Goal: Contribute content: Contribute content

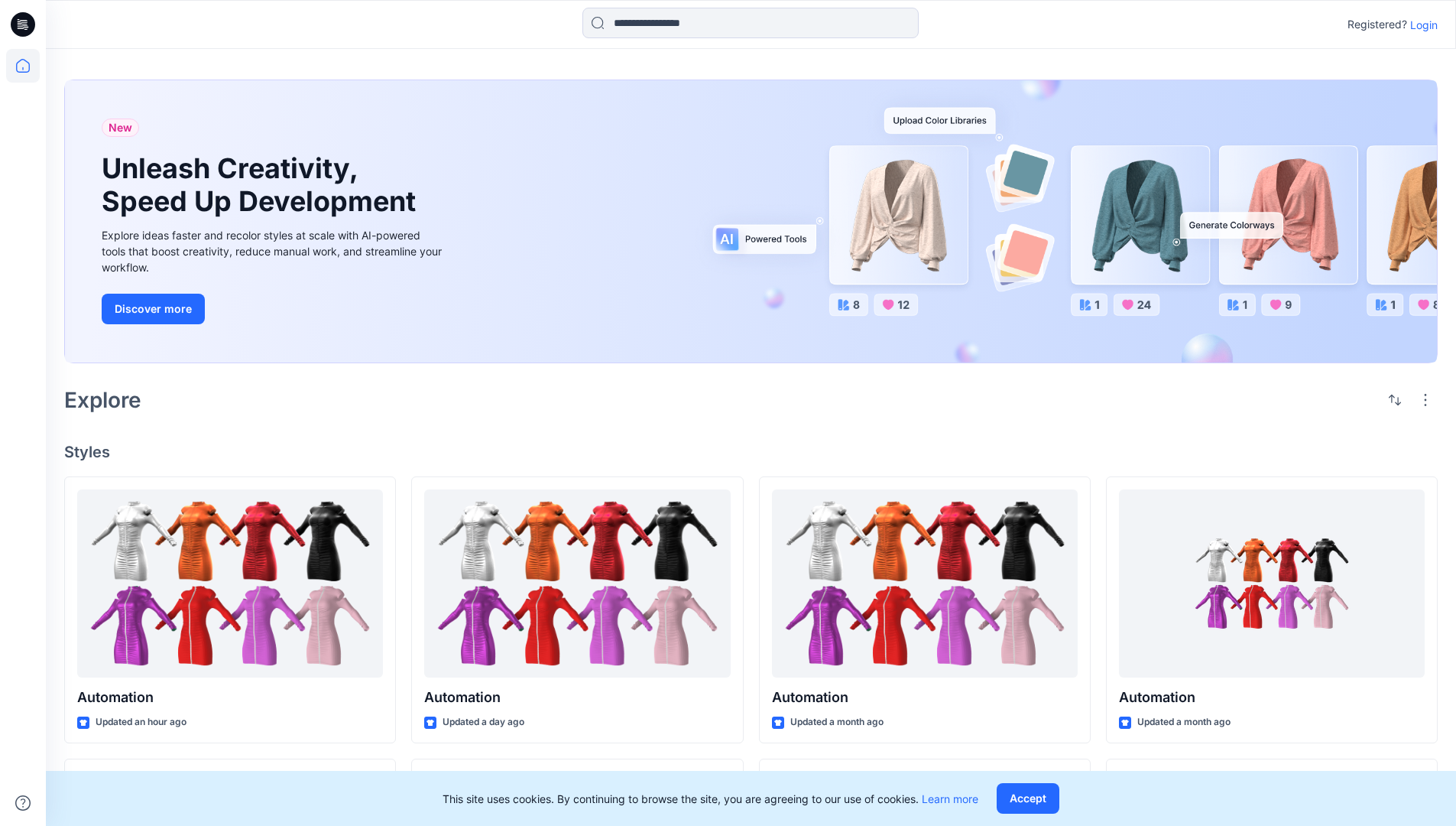
click at [1421, 24] on p "Login" at bounding box center [1424, 24] width 27 height 16
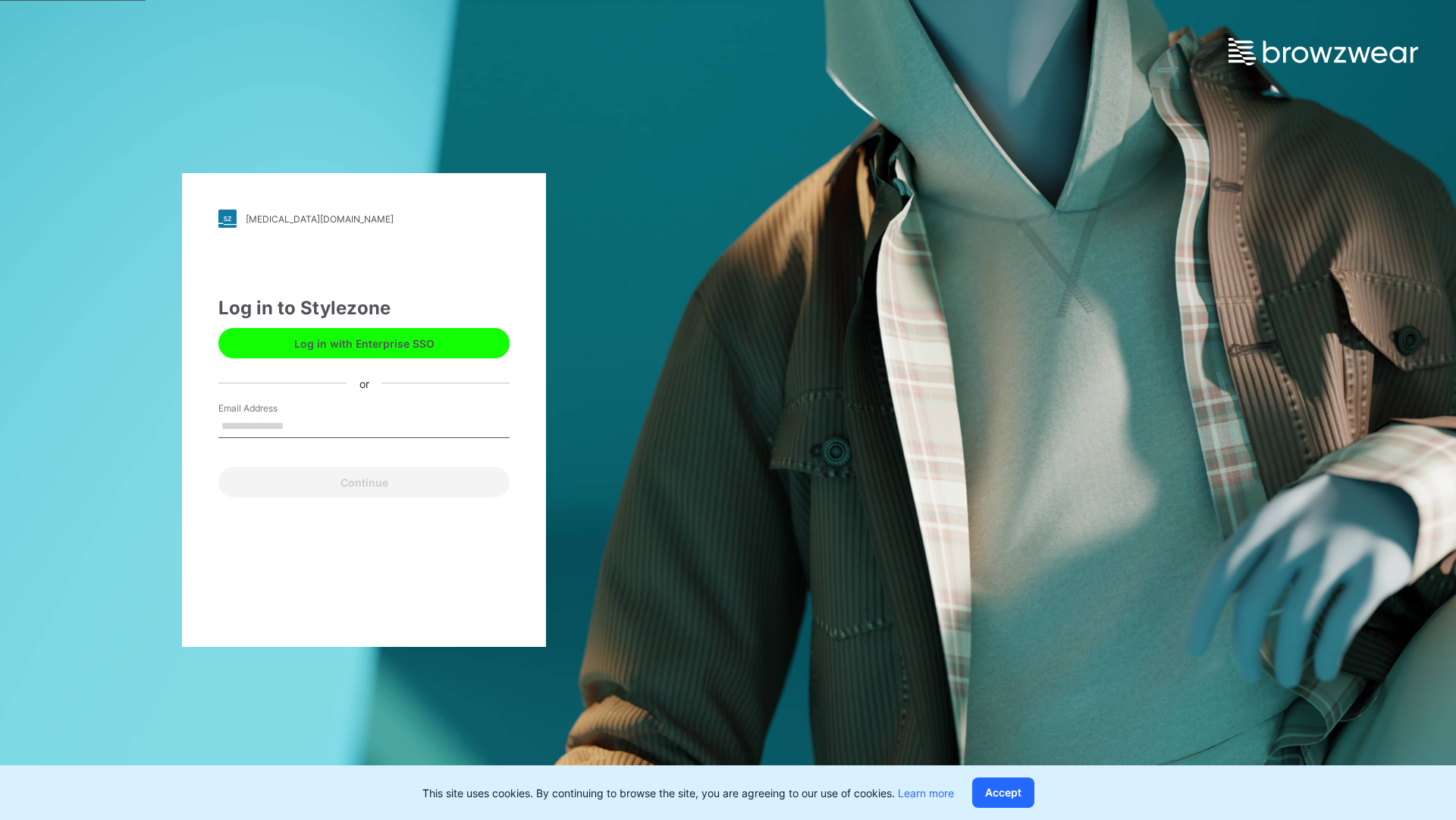
click at [299, 425] on input "Email Address" at bounding box center [363, 426] width 292 height 22
type input "**********"
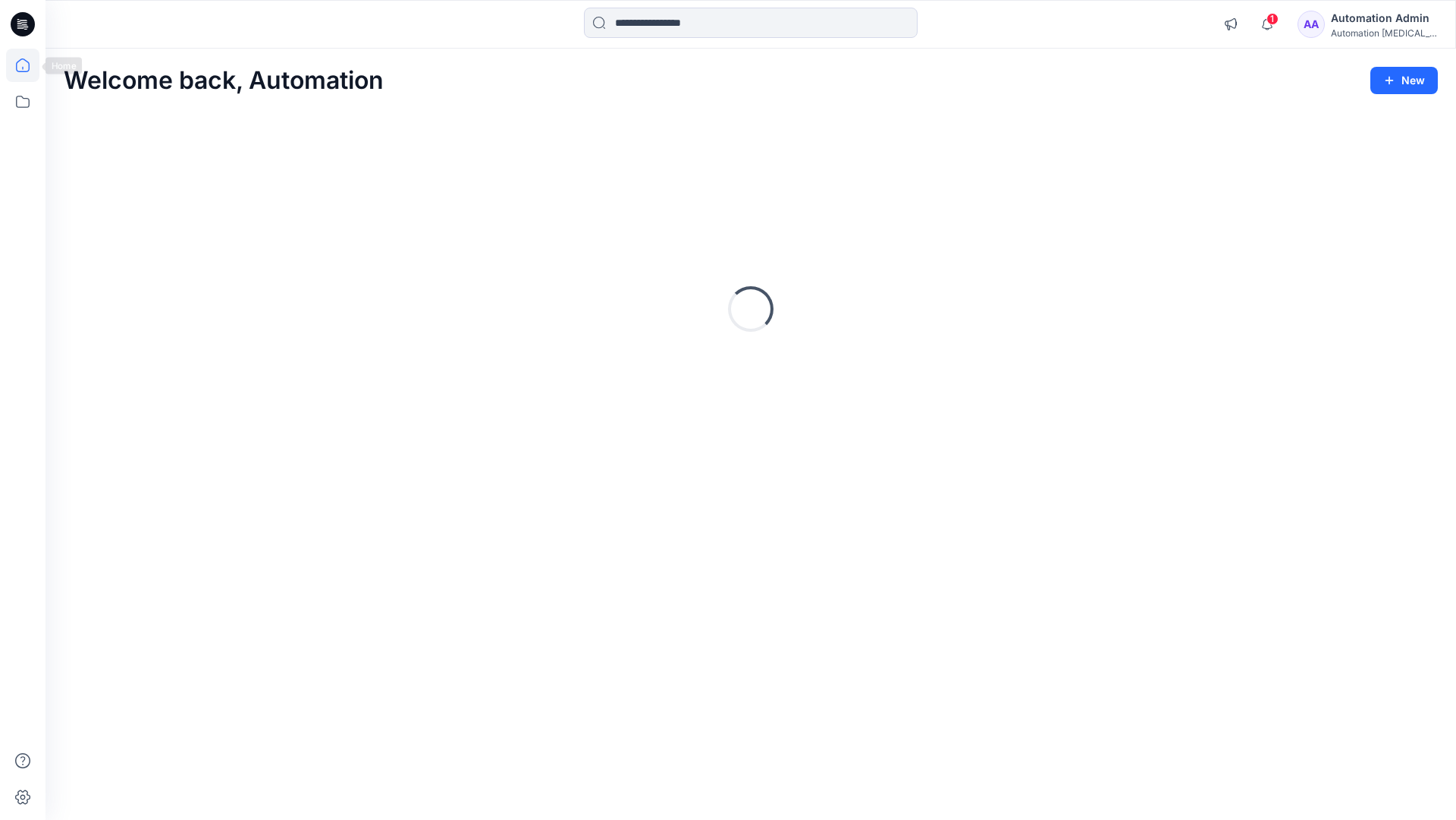
click at [29, 65] on icon at bounding box center [22, 65] width 14 height 14
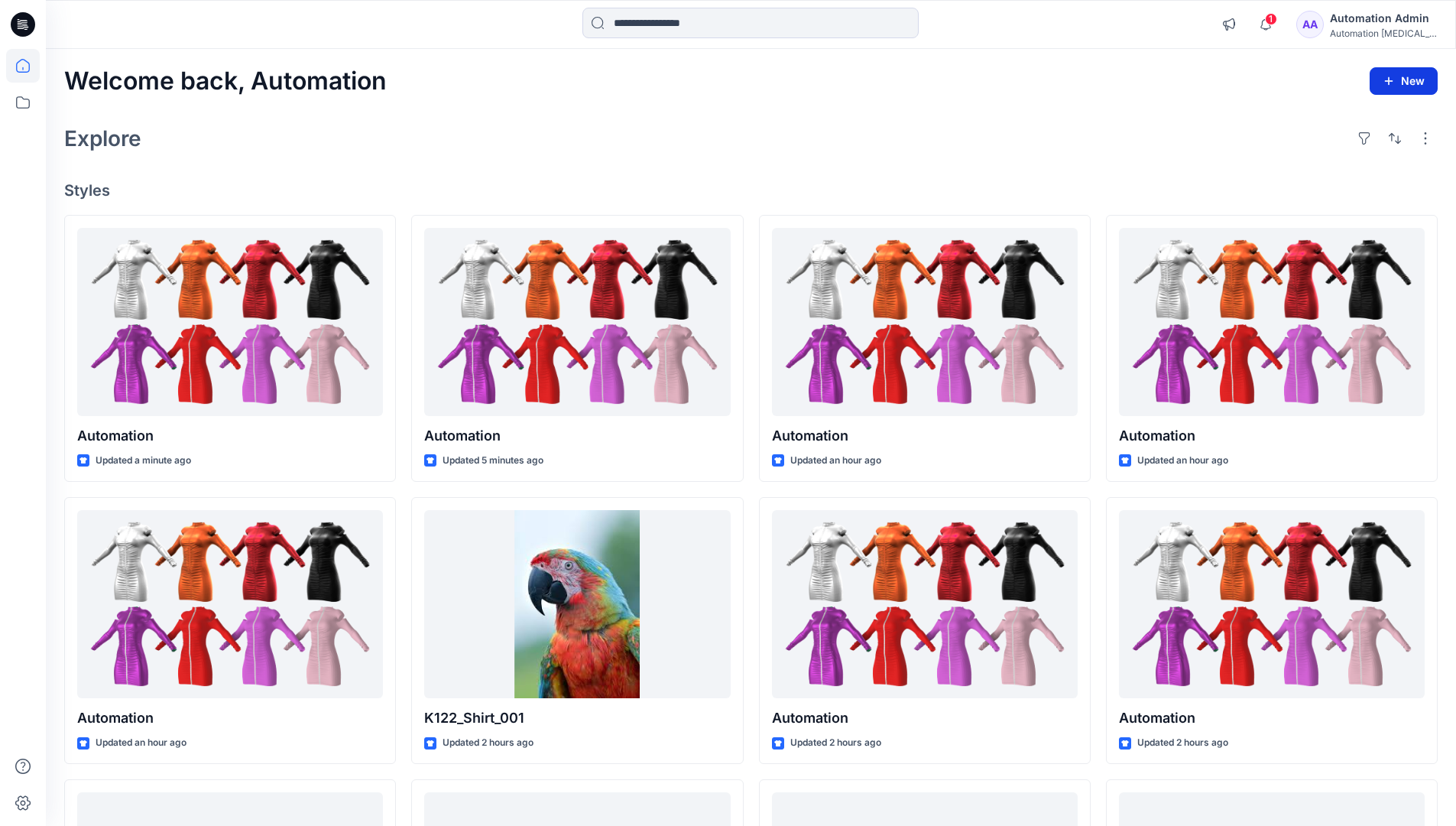
click at [1391, 72] on button "New" at bounding box center [1404, 81] width 68 height 27
click at [1354, 118] on p "New Style" at bounding box center [1356, 119] width 51 height 19
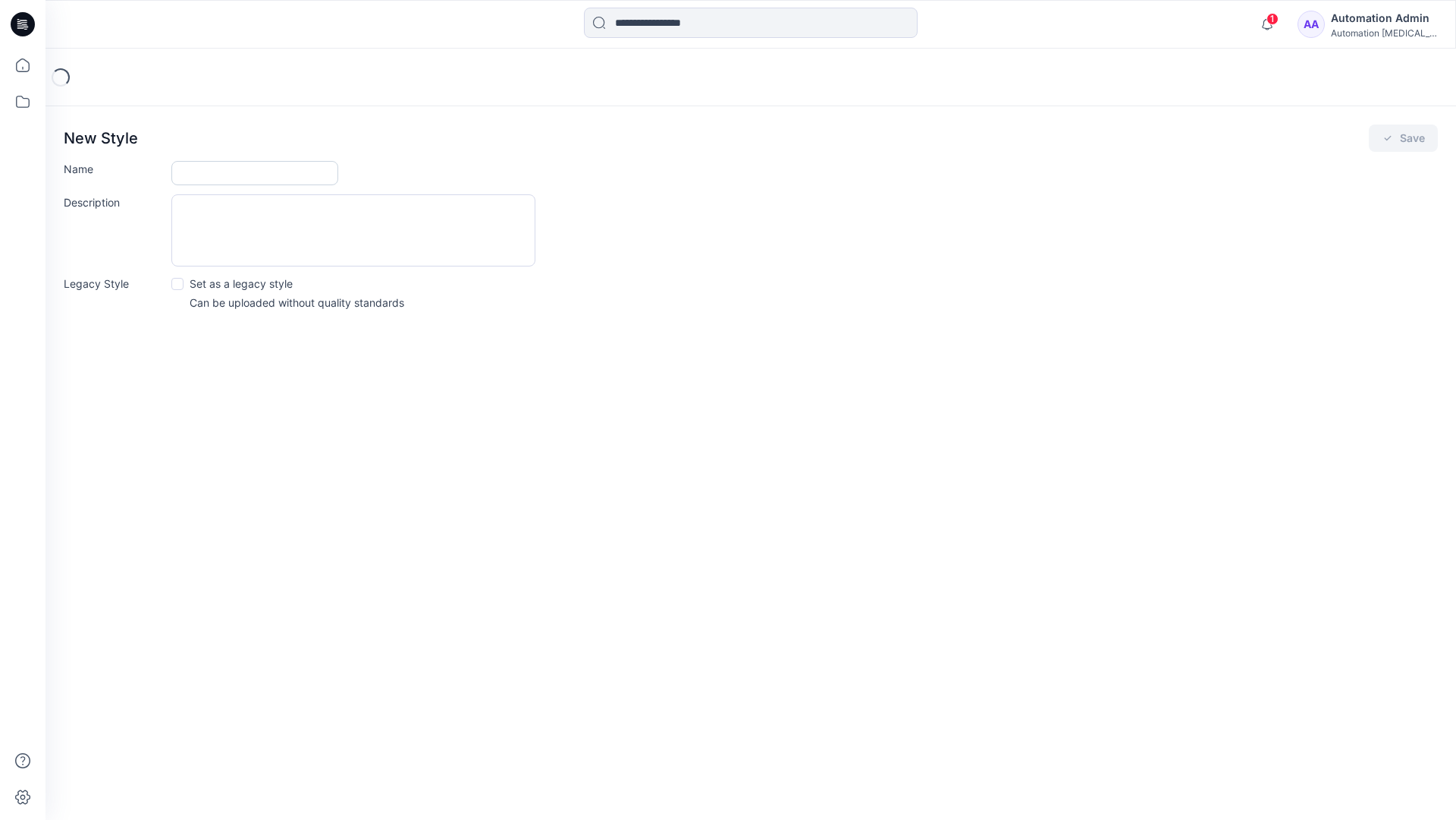
click at [212, 176] on input "Name" at bounding box center [255, 173] width 167 height 24
type input "**********"
click at [1396, 142] on button "Save" at bounding box center [1403, 138] width 69 height 27
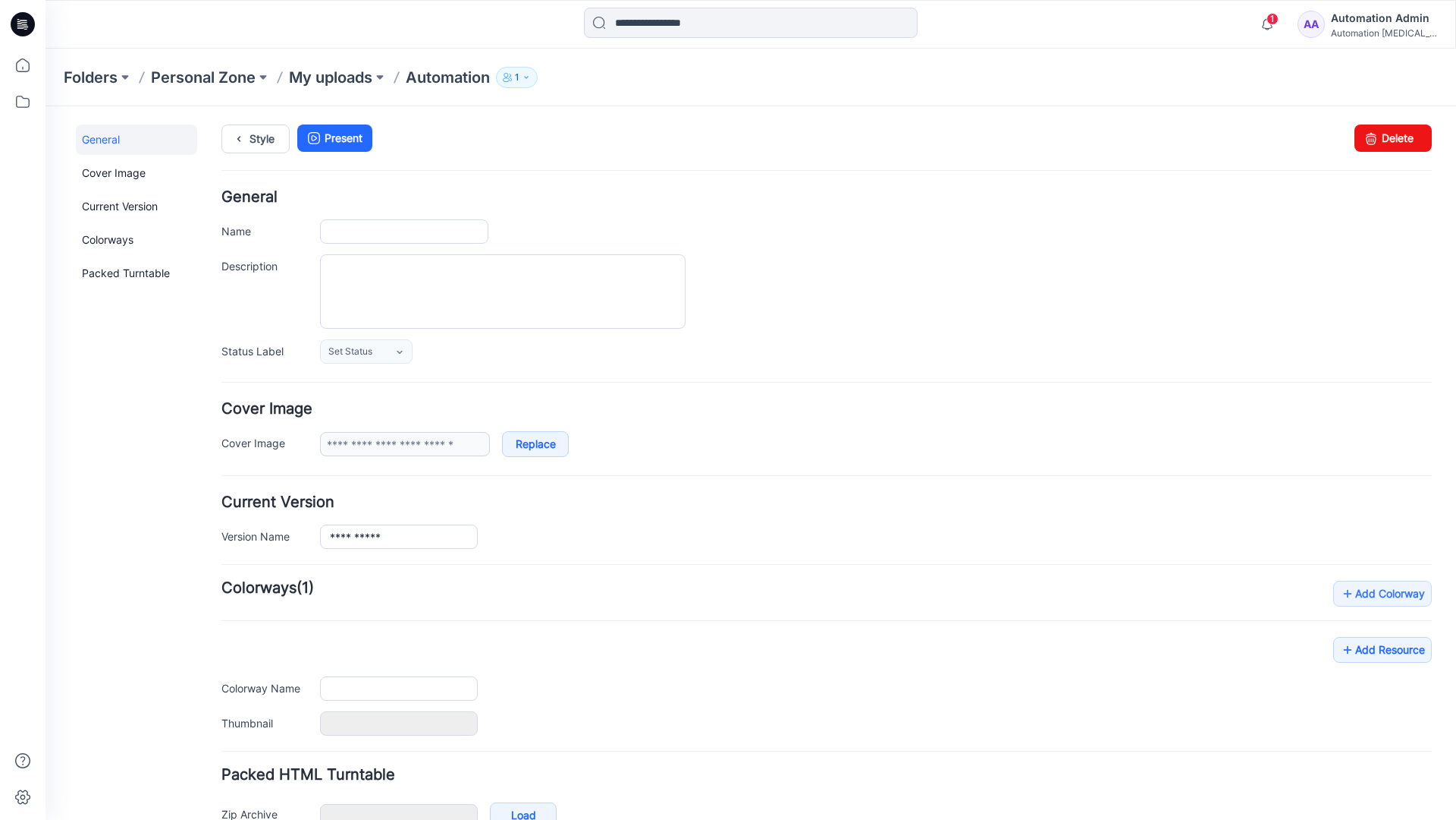
type input "**********"
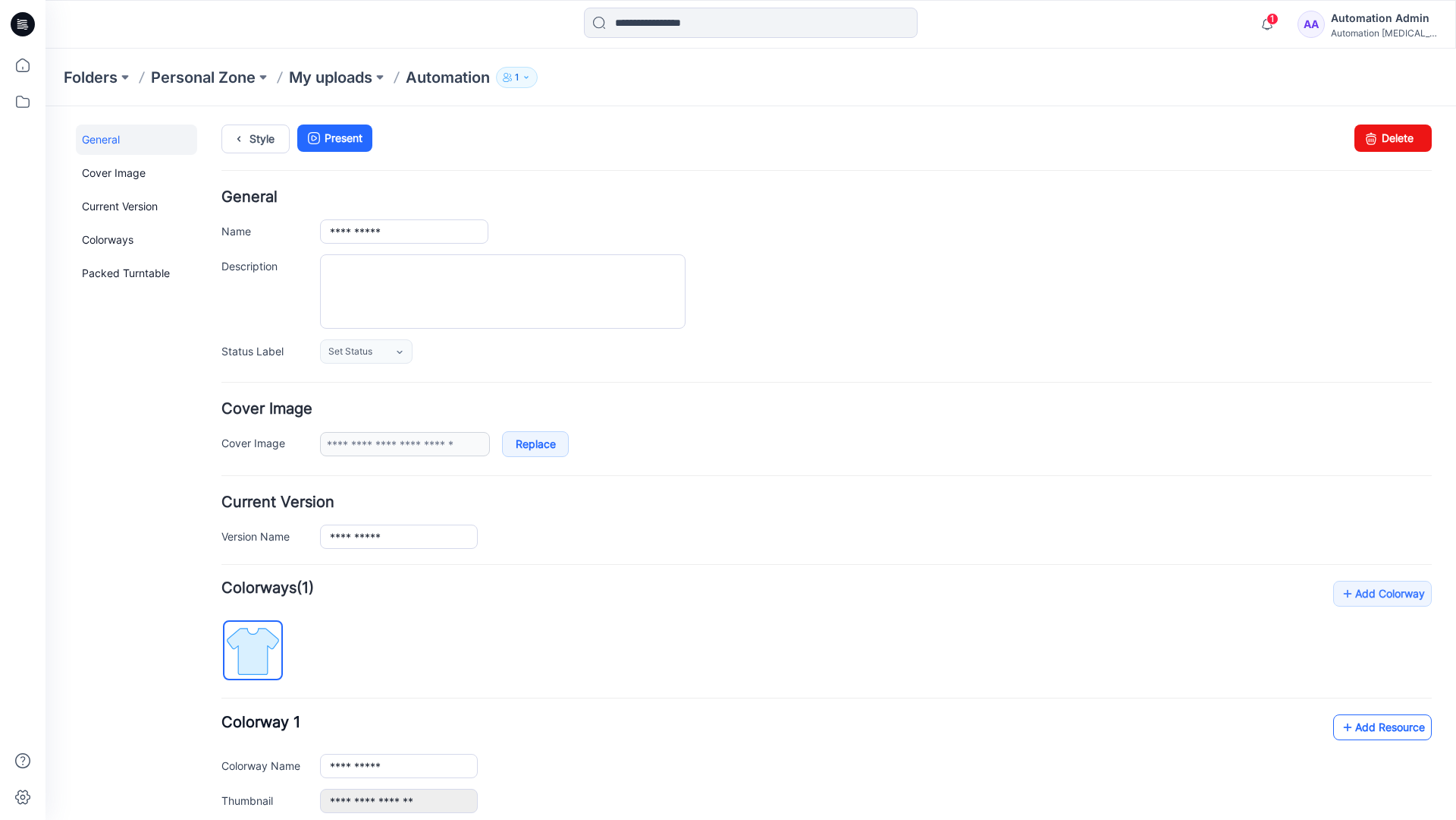
click at [1371, 725] on link "Add Resource" at bounding box center [1382, 727] width 99 height 26
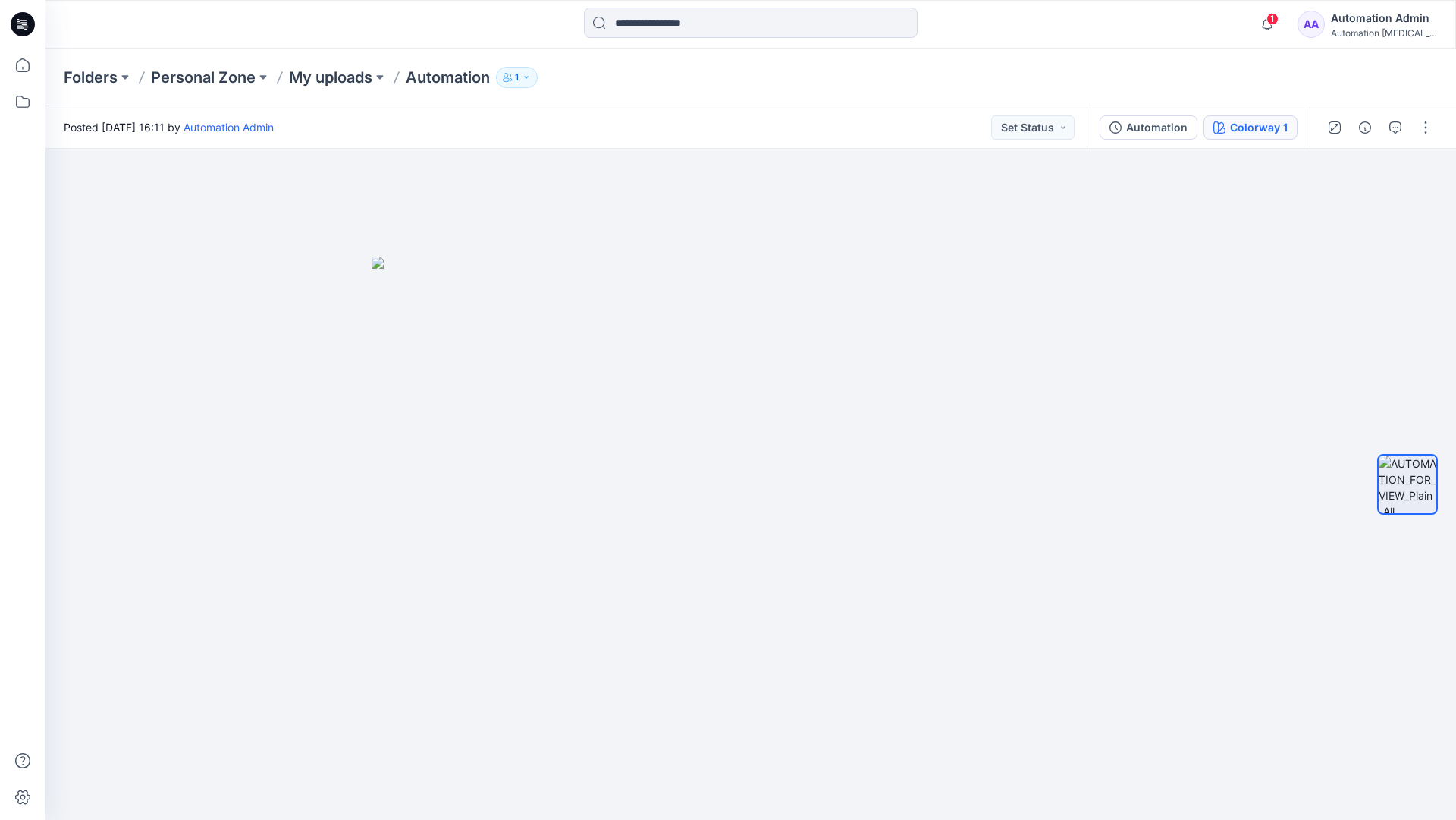
click at [1228, 130] on button "Colorway 1" at bounding box center [1250, 127] width 94 height 24
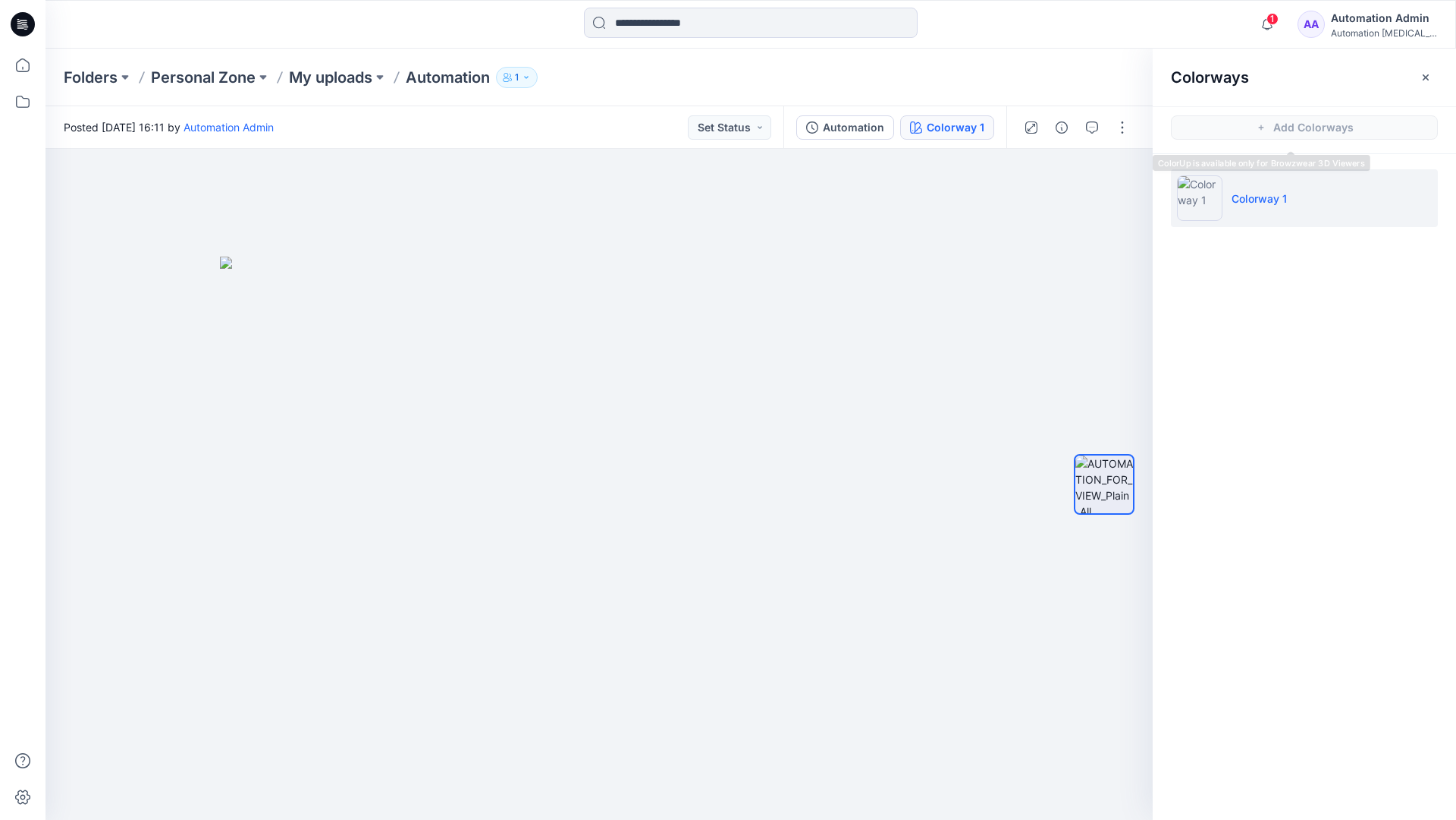
click at [1306, 201] on li "Colorway 1" at bounding box center [1305, 198] width 267 height 57
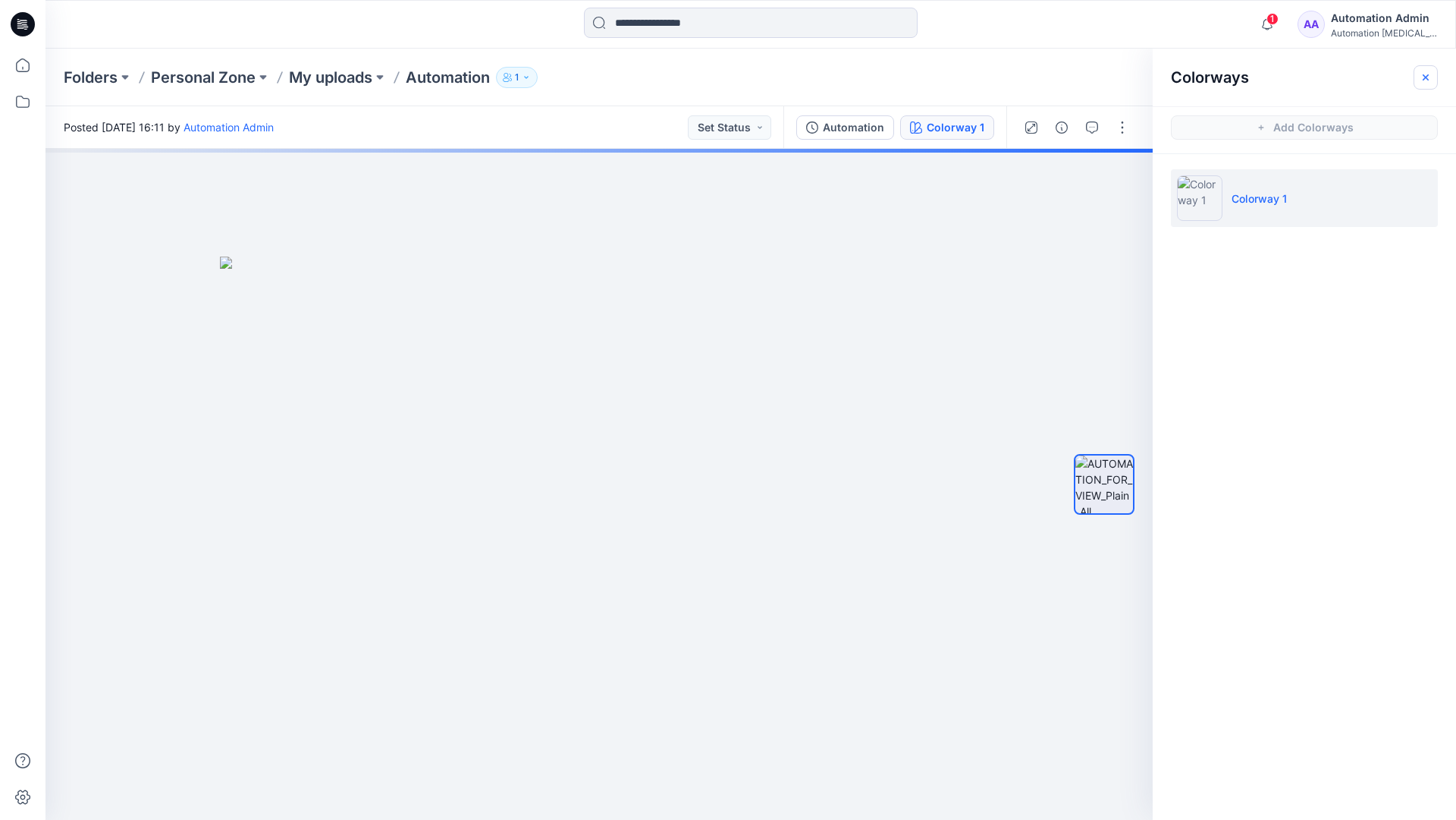
click at [1434, 75] on button "button" at bounding box center [1425, 77] width 24 height 24
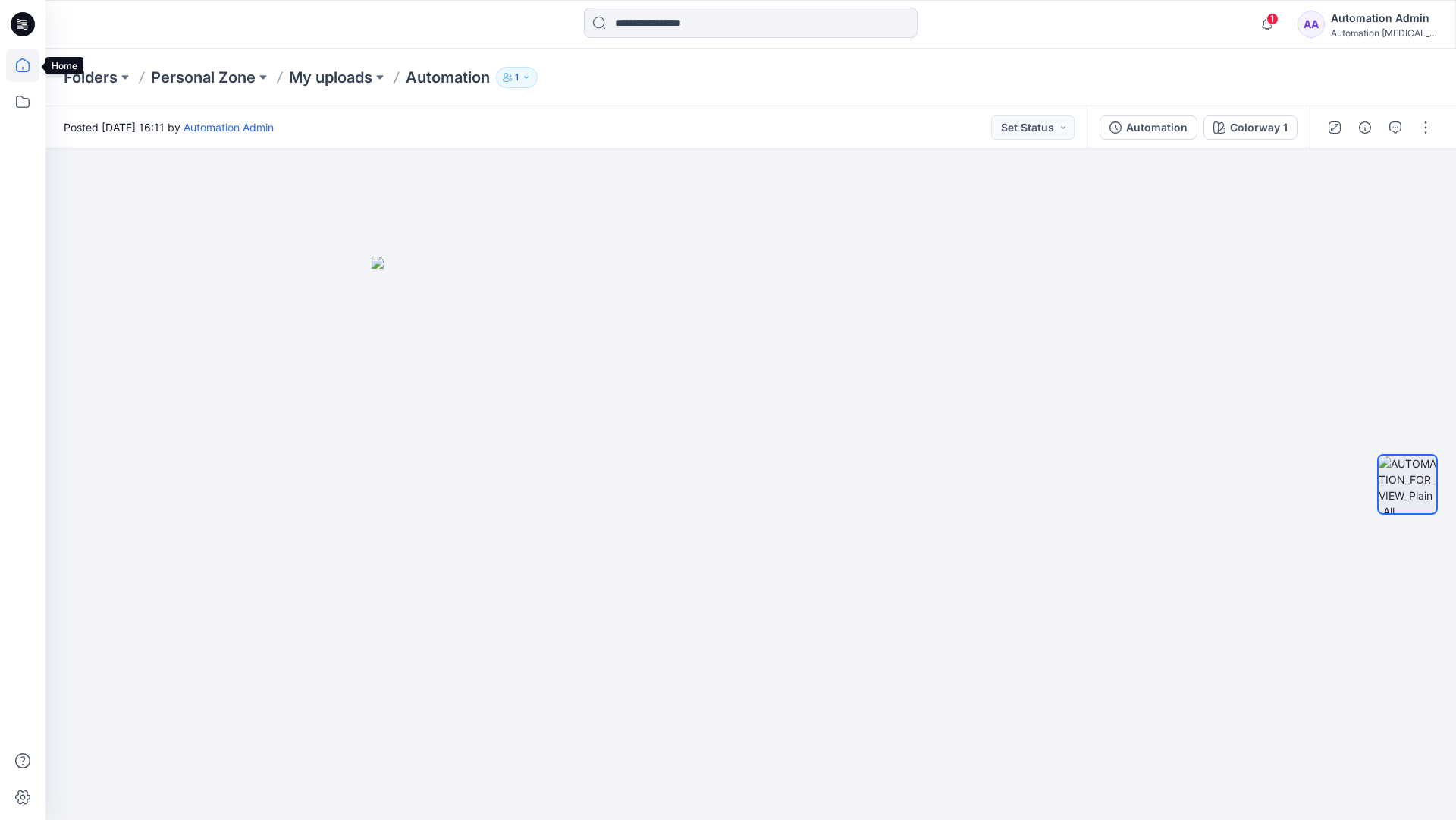
click at [26, 65] on icon at bounding box center [22, 65] width 33 height 33
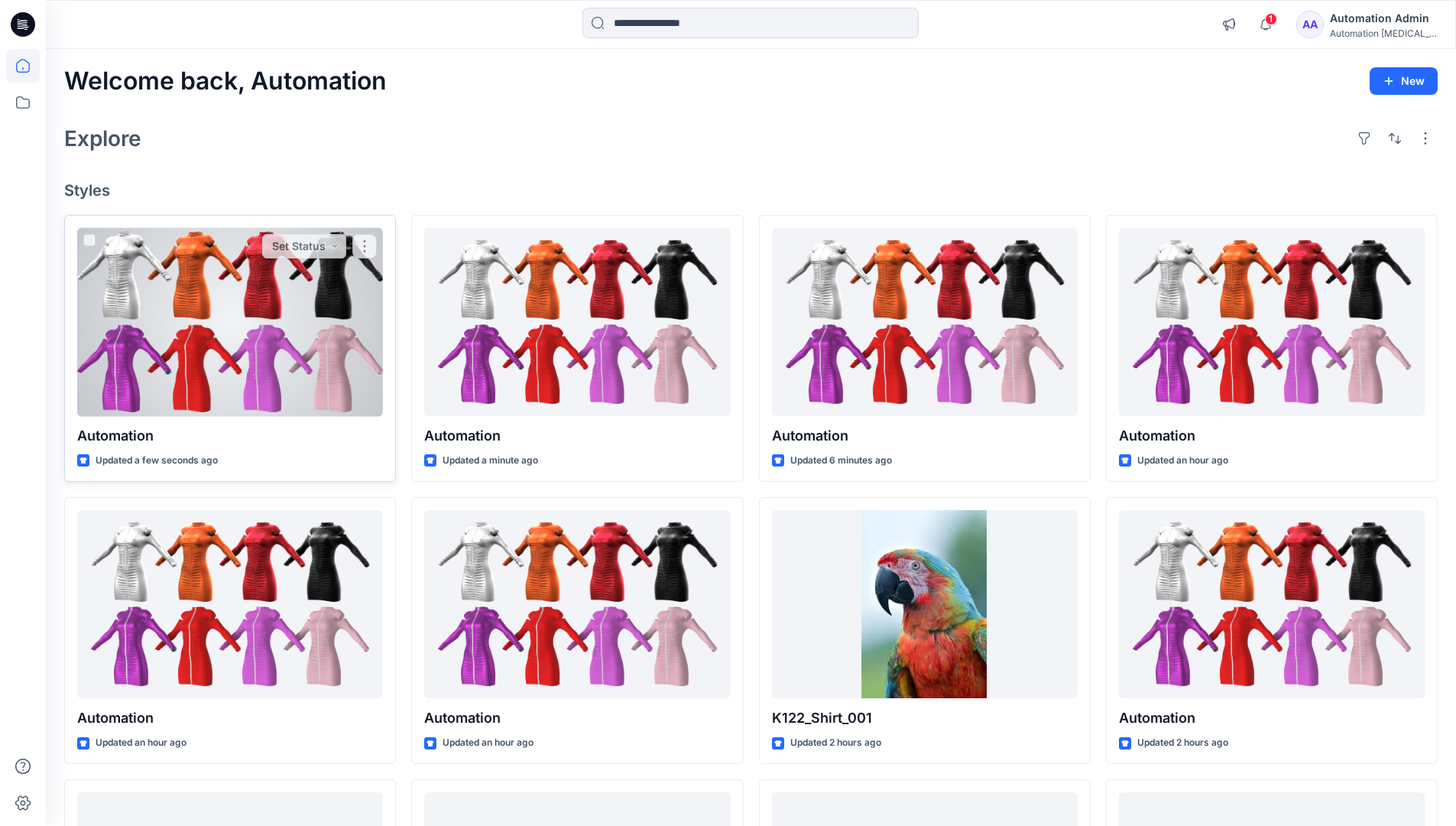
click at [275, 323] on div at bounding box center [229, 321] width 306 height 188
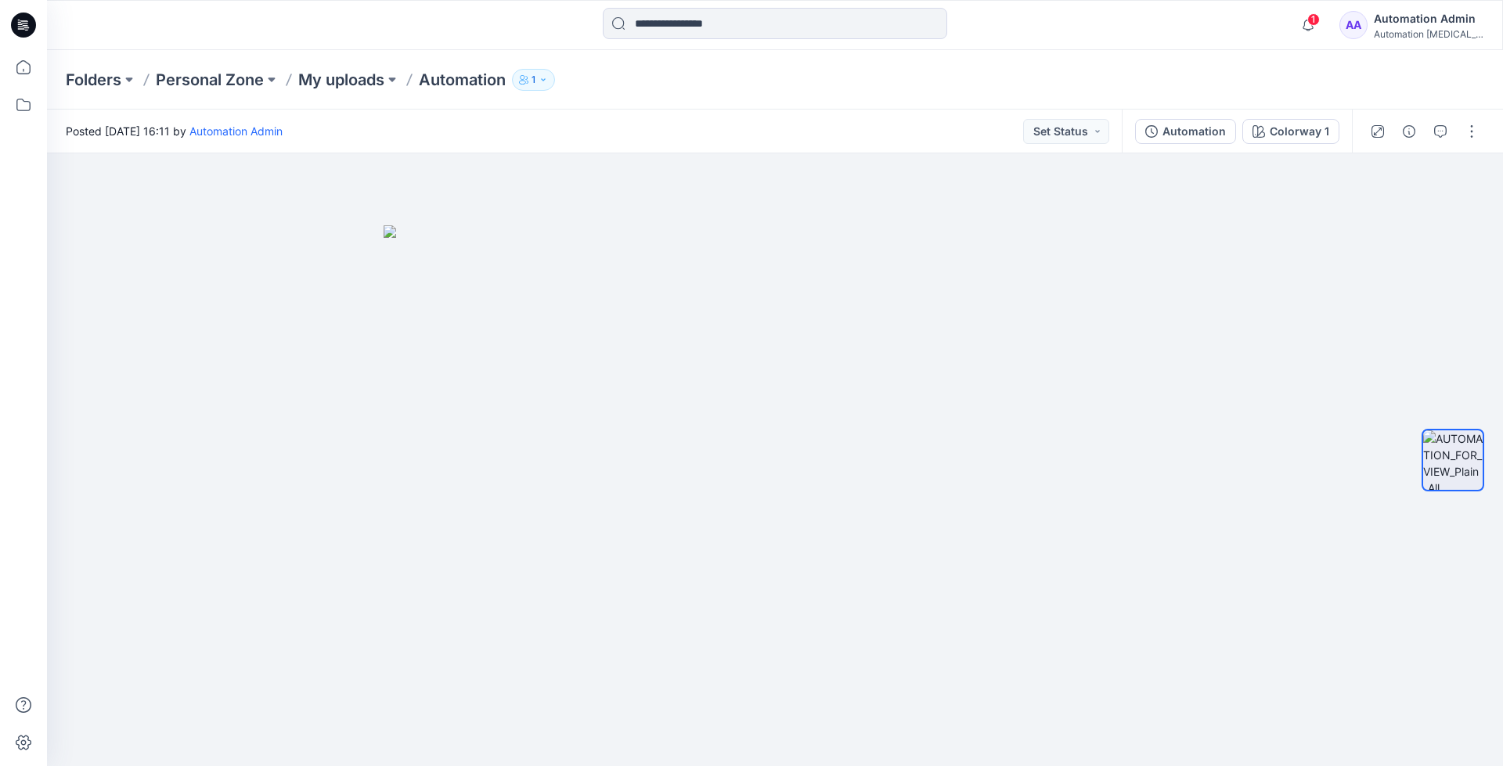
click at [1229, 63] on div "Folders Personal Zone My uploads Automation 1" at bounding box center [775, 79] width 1456 height 59
click at [1427, 20] on div "Automation Admin" at bounding box center [1429, 18] width 110 height 19
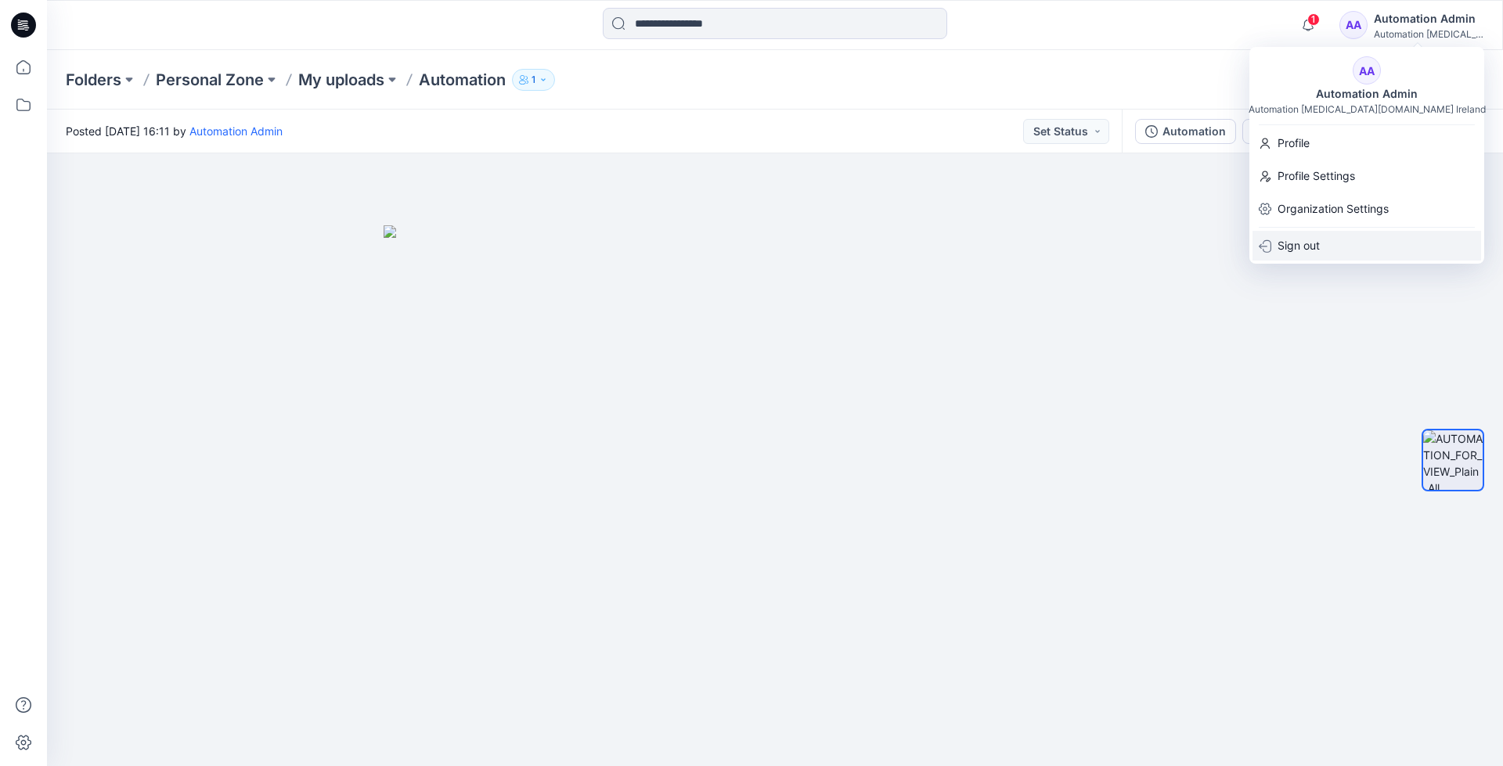
click at [1331, 243] on div "Sign out" at bounding box center [1367, 246] width 229 height 30
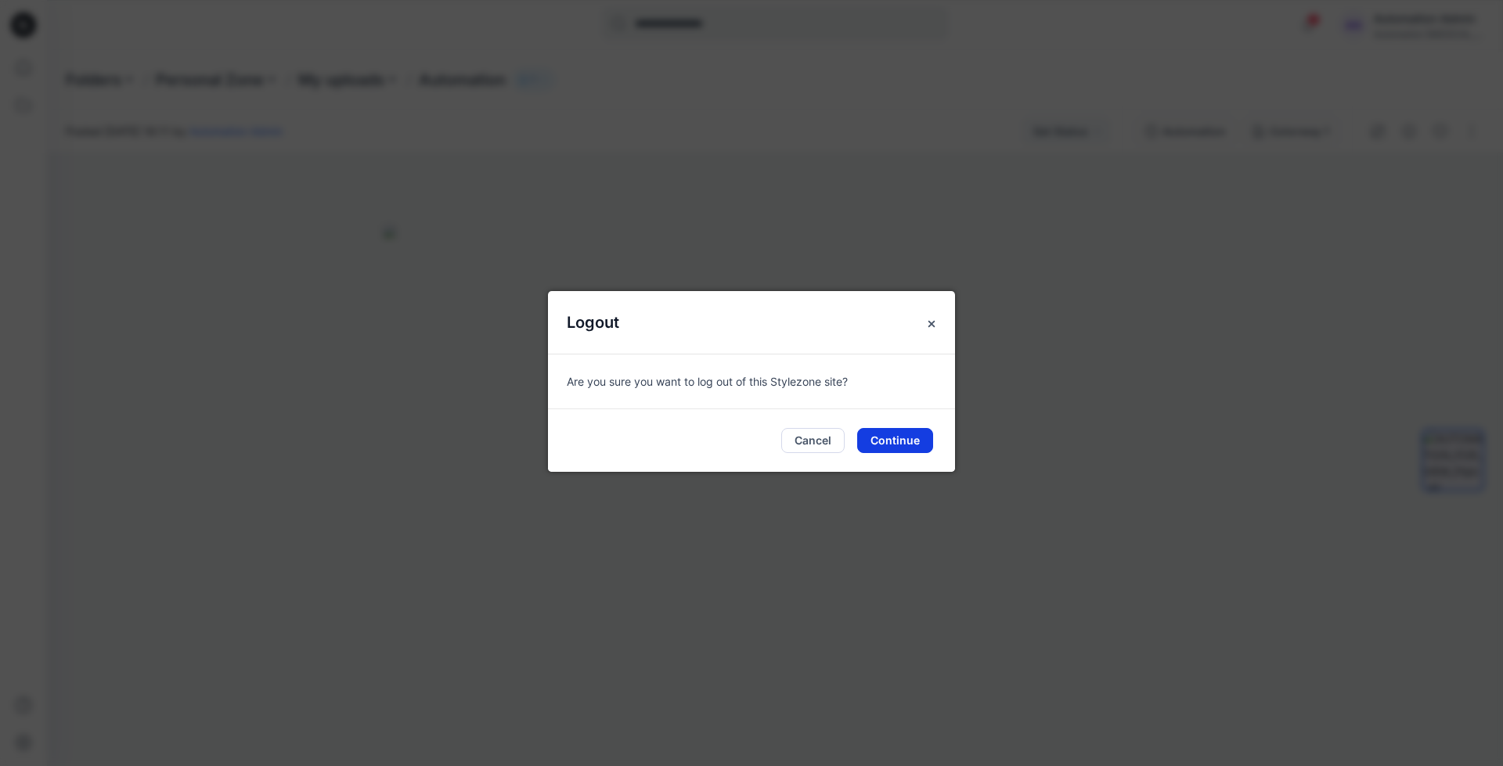
click at [900, 437] on button "Continue" at bounding box center [895, 440] width 76 height 25
